Goal: Check status: Check status

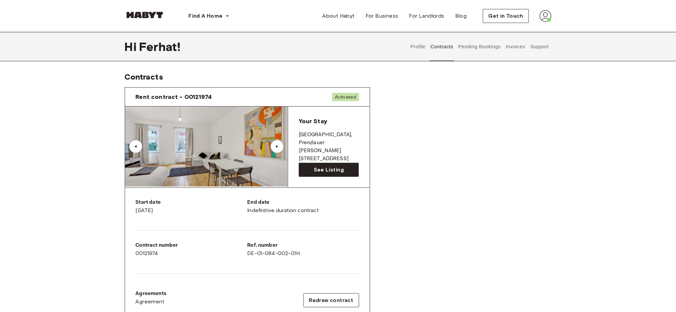
click at [490, 57] on button "Pending Bookings" at bounding box center [480, 46] width 44 height 29
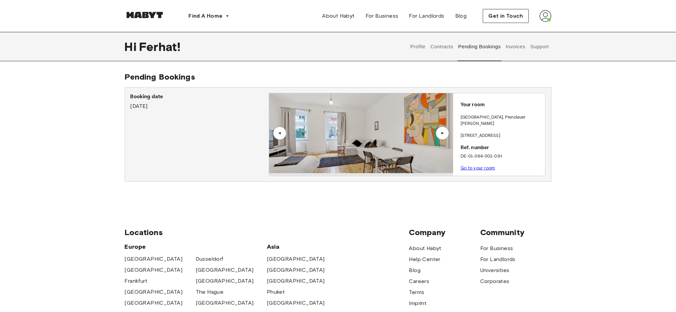
click at [513, 45] on button "Invoices" at bounding box center [515, 46] width 21 height 29
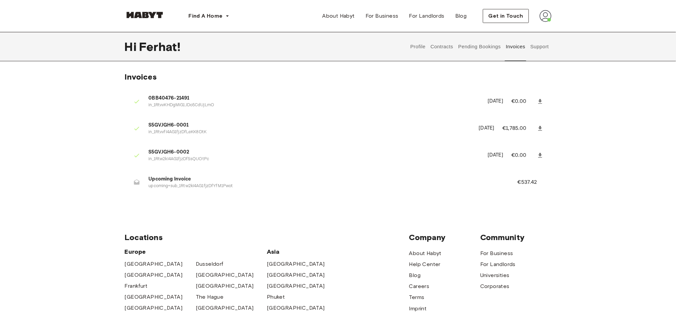
click at [449, 59] on button "Contracts" at bounding box center [442, 46] width 24 height 29
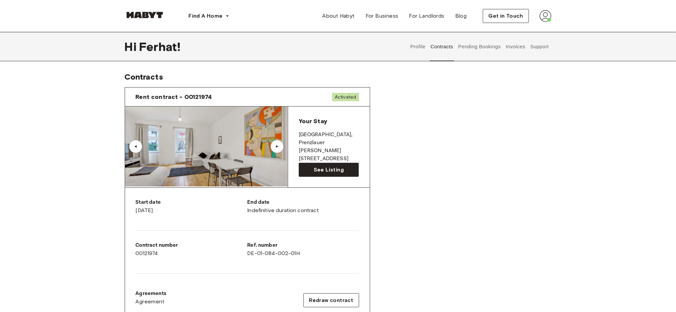
click at [543, 15] on img at bounding box center [546, 16] width 12 height 12
click at [527, 32] on span "Profile" at bounding box center [525, 31] width 17 height 8
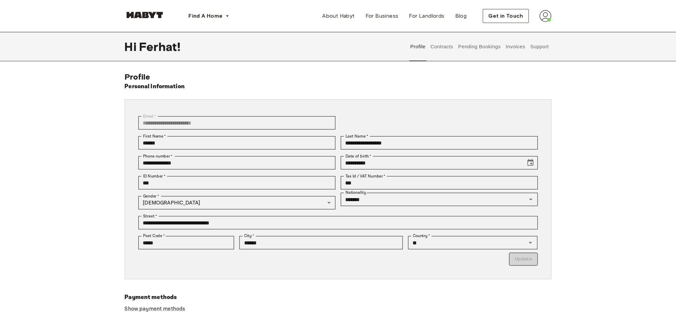
click at [488, 43] on button "Pending Bookings" at bounding box center [480, 46] width 44 height 29
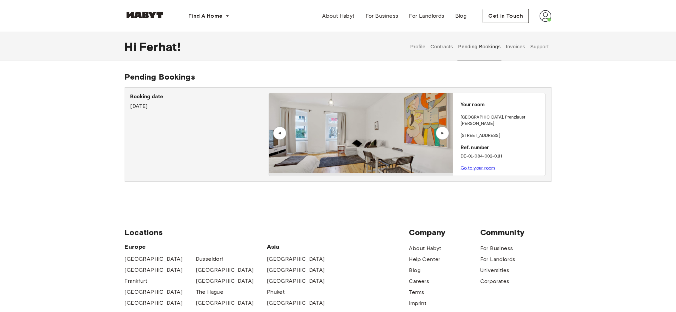
click at [481, 166] on link "Go to your room" at bounding box center [478, 168] width 35 height 5
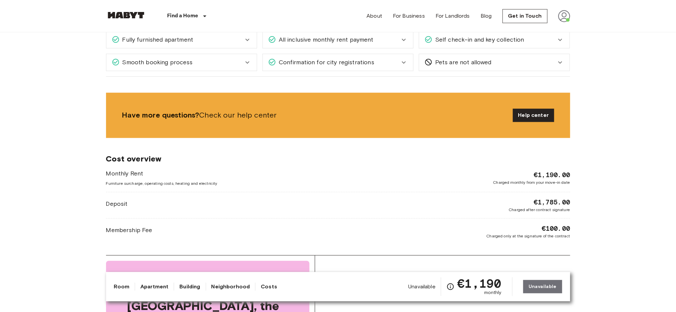
scroll to position [445, 0]
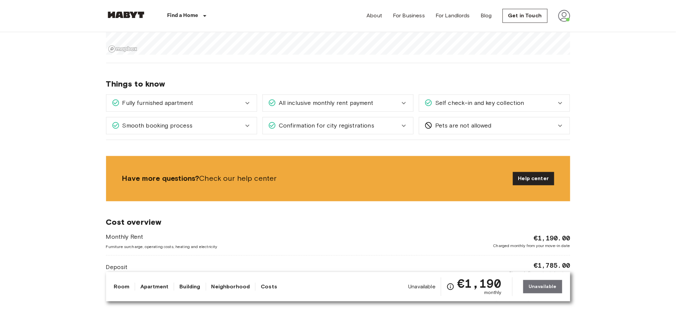
click at [482, 131] on div "Pets are not allowed" at bounding box center [494, 126] width 150 height 17
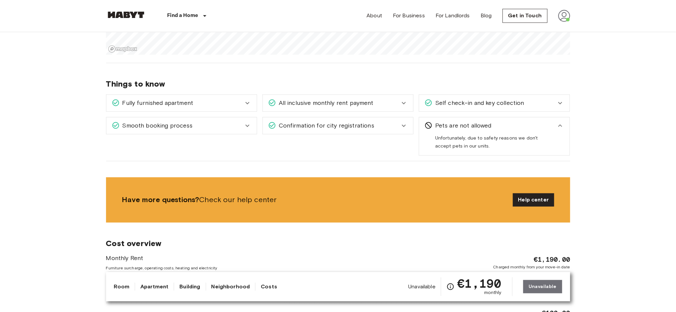
click at [510, 90] on div "Self check-in and key collection Once your stay is confirmed and you're approac…" at bounding box center [492, 100] width 156 height 23
click at [513, 103] on span "Self check-in and key collection" at bounding box center [479, 103] width 92 height 9
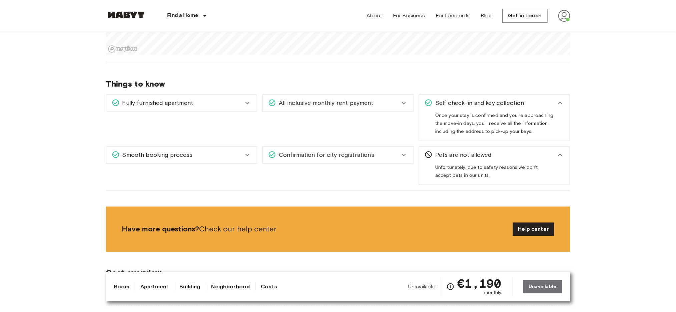
click at [379, 100] on div "All inclusive monthly rent payment" at bounding box center [334, 103] width 132 height 9
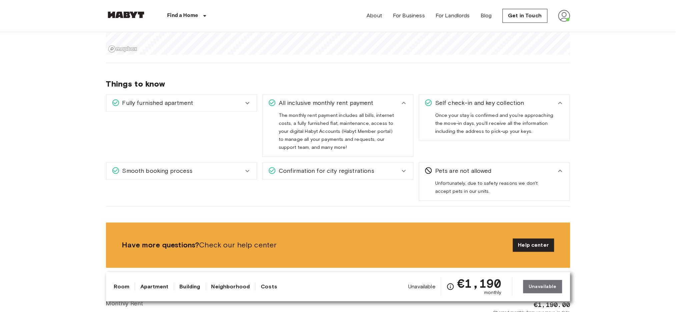
click at [338, 171] on span "Confirmation for city registrations" at bounding box center [325, 171] width 98 height 9
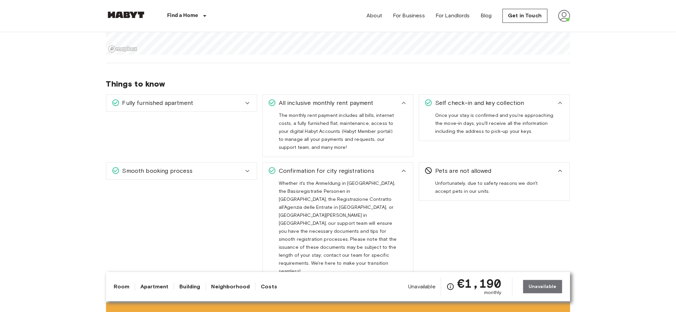
click at [147, 102] on span "Fully furnished apartment" at bounding box center [157, 103] width 74 height 9
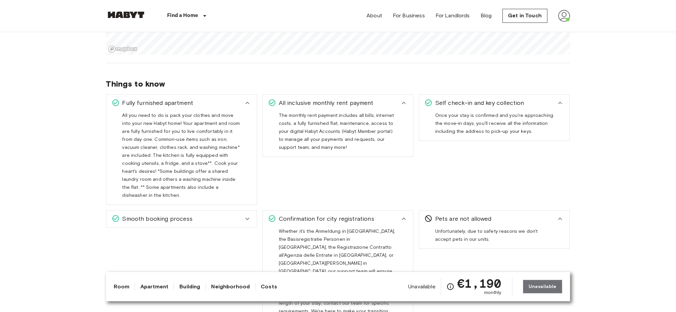
click at [170, 193] on span "All you need to do is pack your clothes and move into your new Habyt home! Your…" at bounding box center [181, 158] width 118 height 91
click at [183, 215] on span "Smooth booking process" at bounding box center [156, 219] width 73 height 9
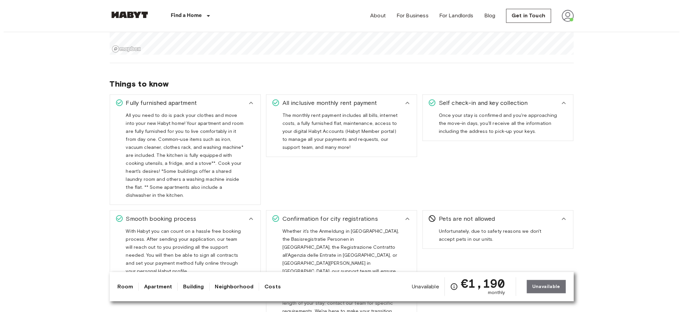
scroll to position [0, 0]
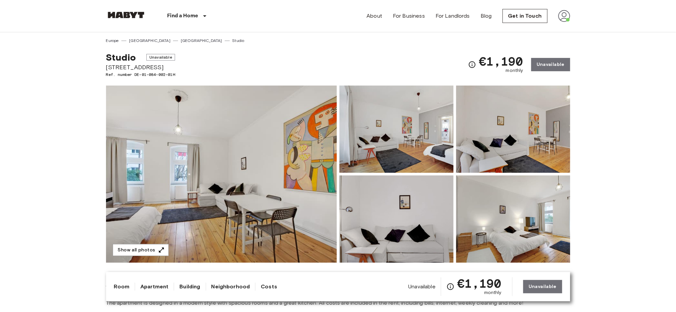
click at [183, 99] on img at bounding box center [221, 174] width 231 height 177
